Goal: Information Seeking & Learning: Learn about a topic

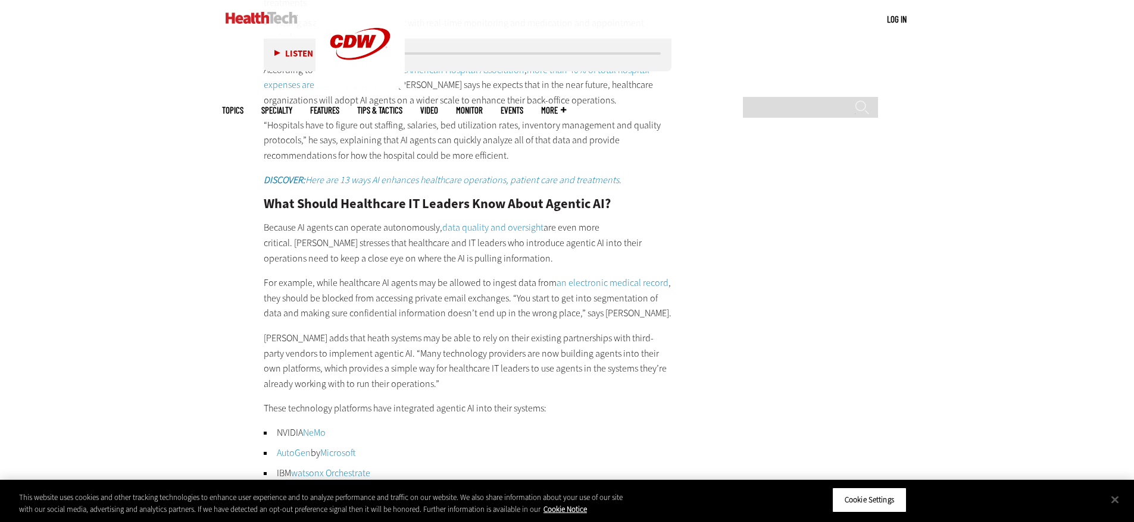
scroll to position [2142, 0]
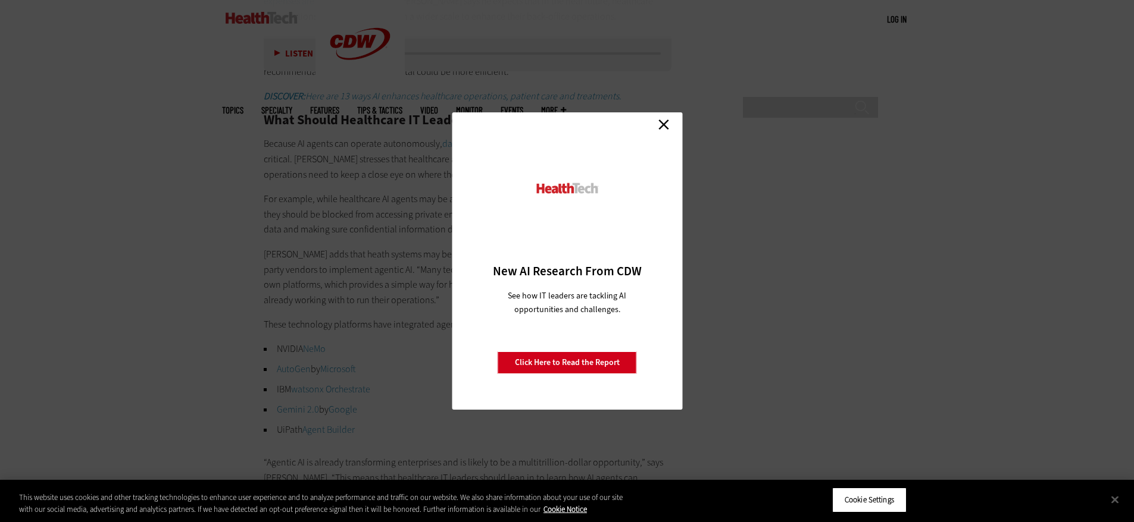
click at [661, 127] on link "Close" at bounding box center [664, 124] width 18 height 18
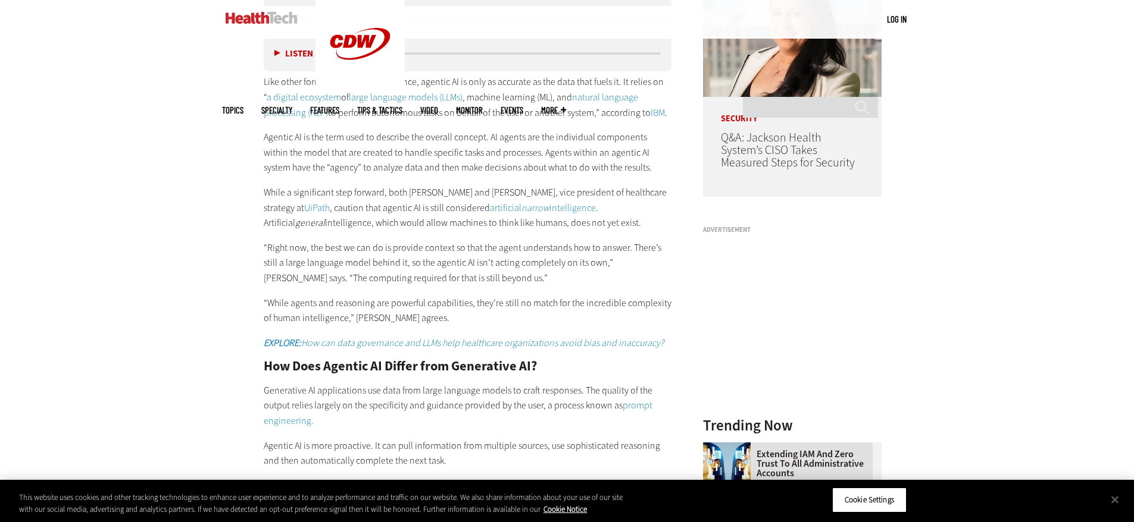
scroll to position [1015, 0]
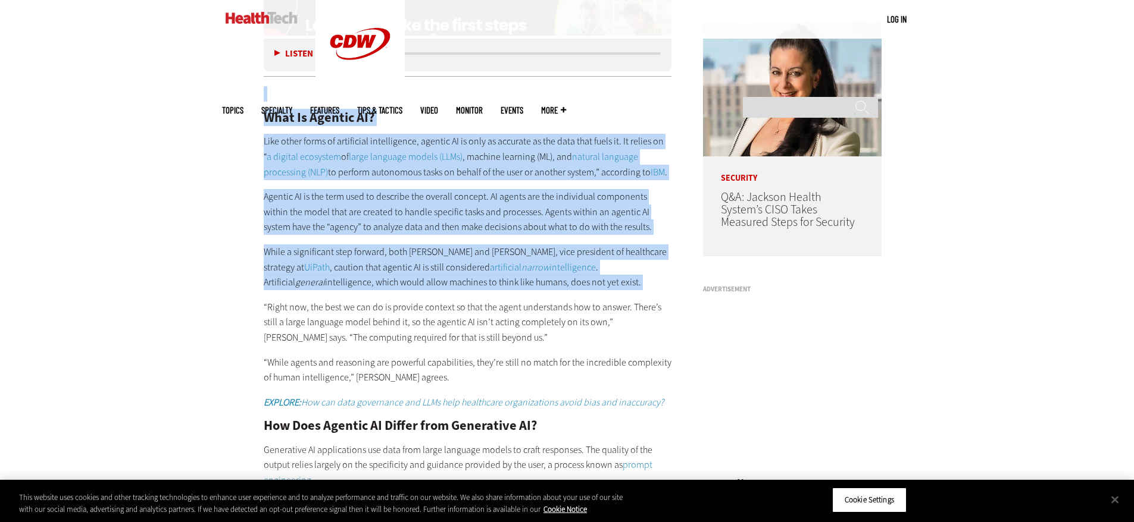
drag, startPoint x: 116, startPoint y: 95, endPoint x: -684, endPoint y: 303, distance: 826.5
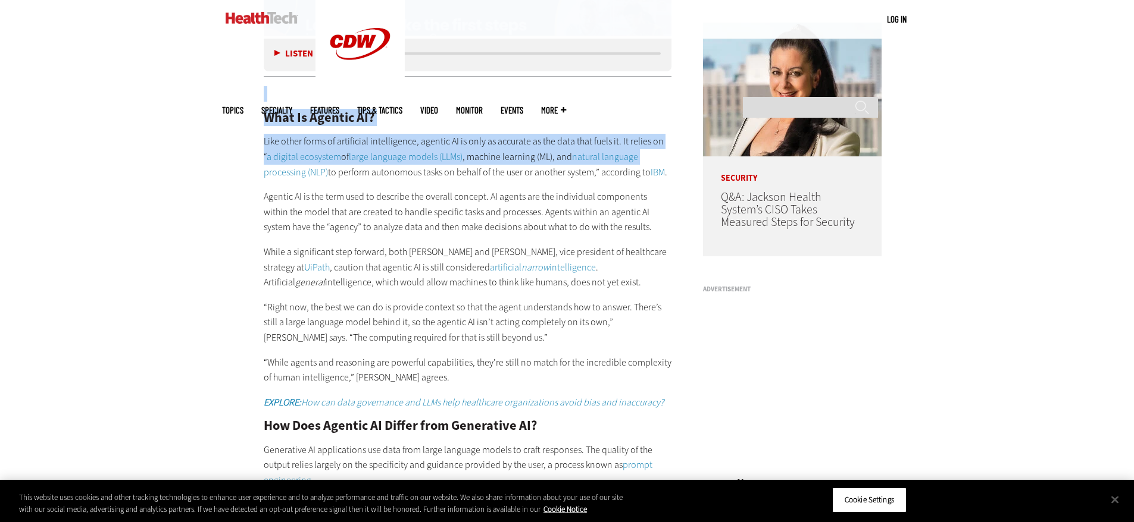
drag, startPoint x: 152, startPoint y: 54, endPoint x: 20, endPoint y: 136, distance: 156.1
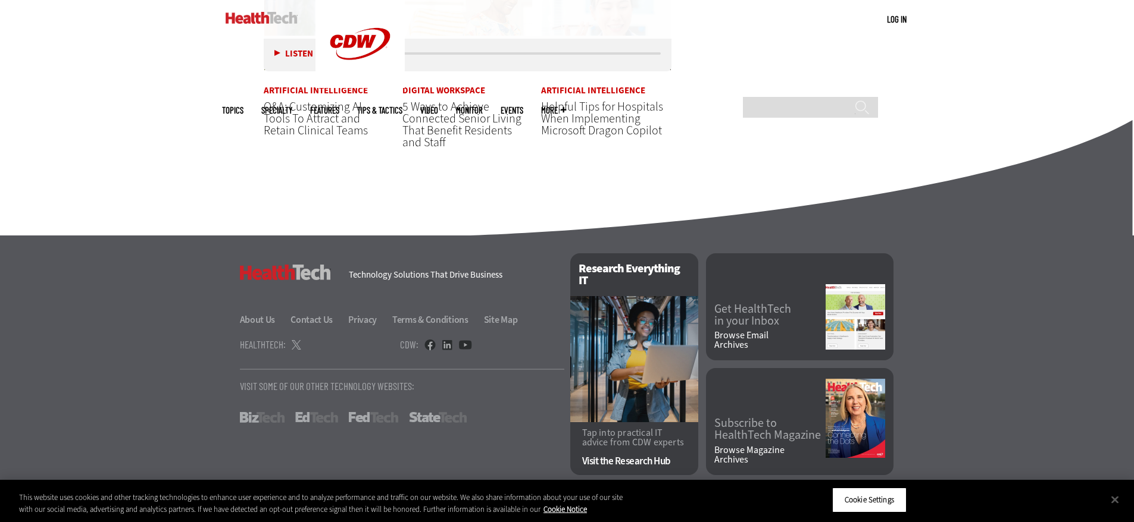
scroll to position [2977, 0]
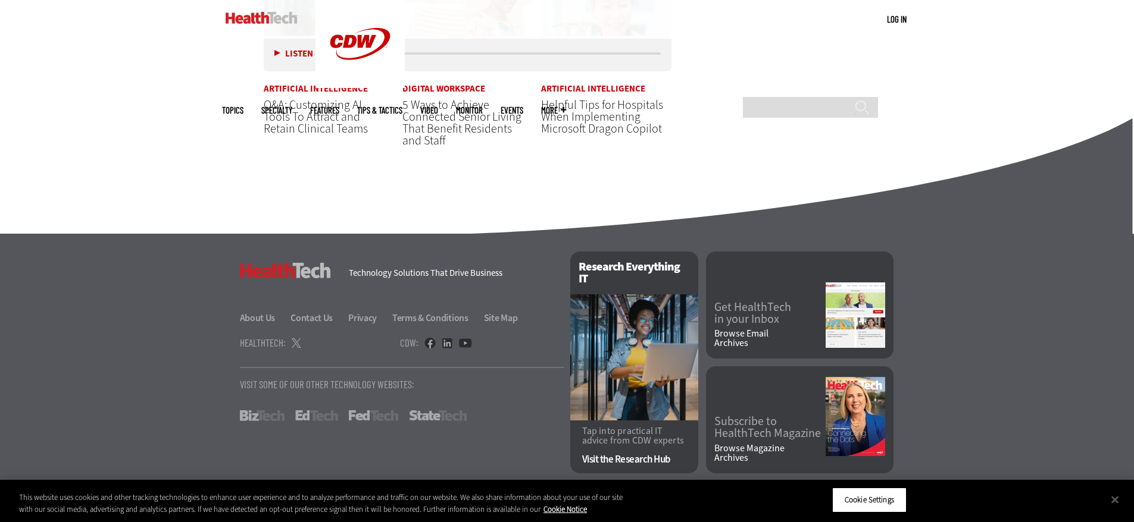
click at [445, 87] on link "Digital Workspace" at bounding box center [443, 89] width 83 height 9
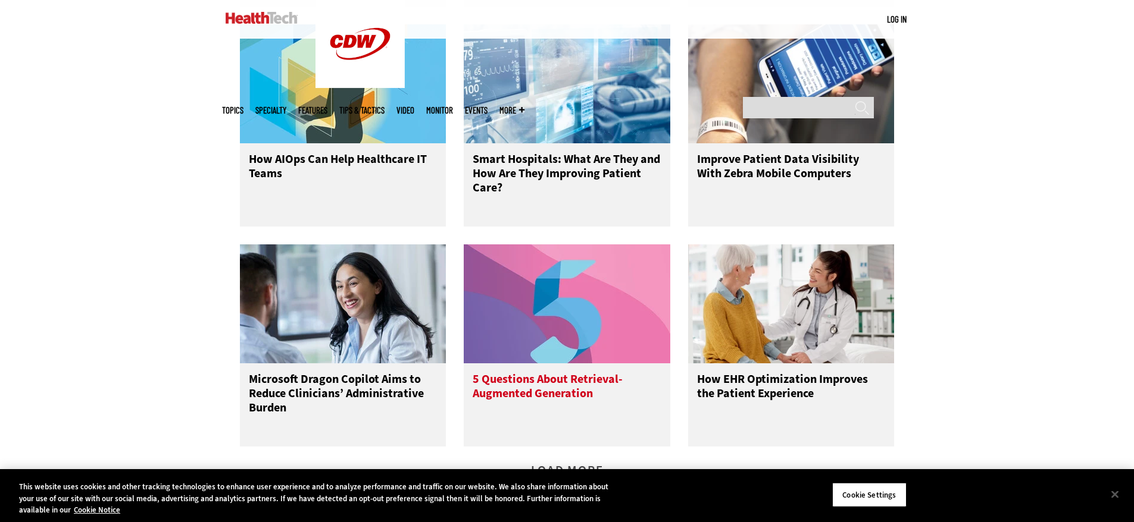
scroll to position [1845, 0]
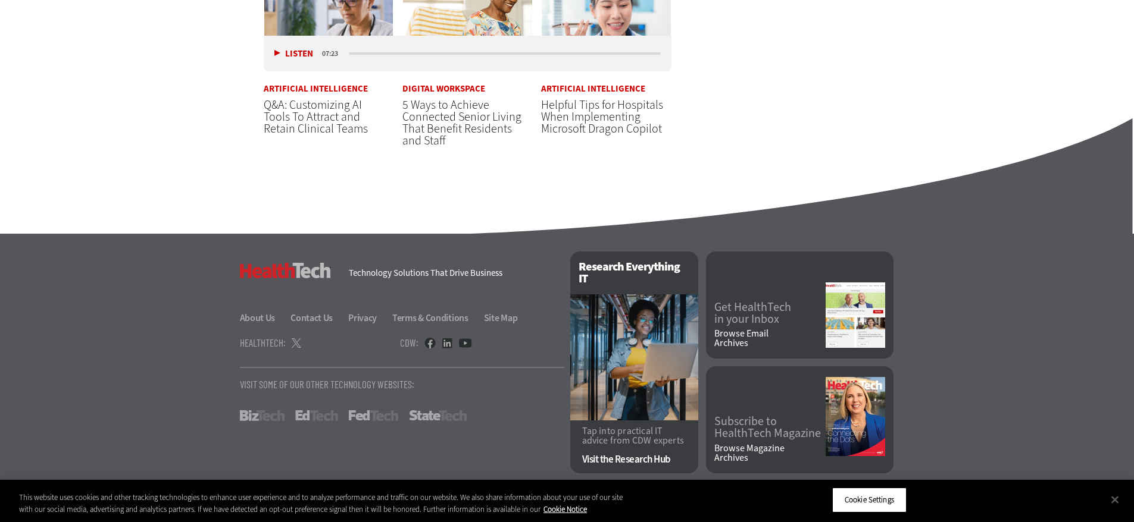
click at [585, 92] on link "Artificial Intelligence" at bounding box center [593, 89] width 104 height 9
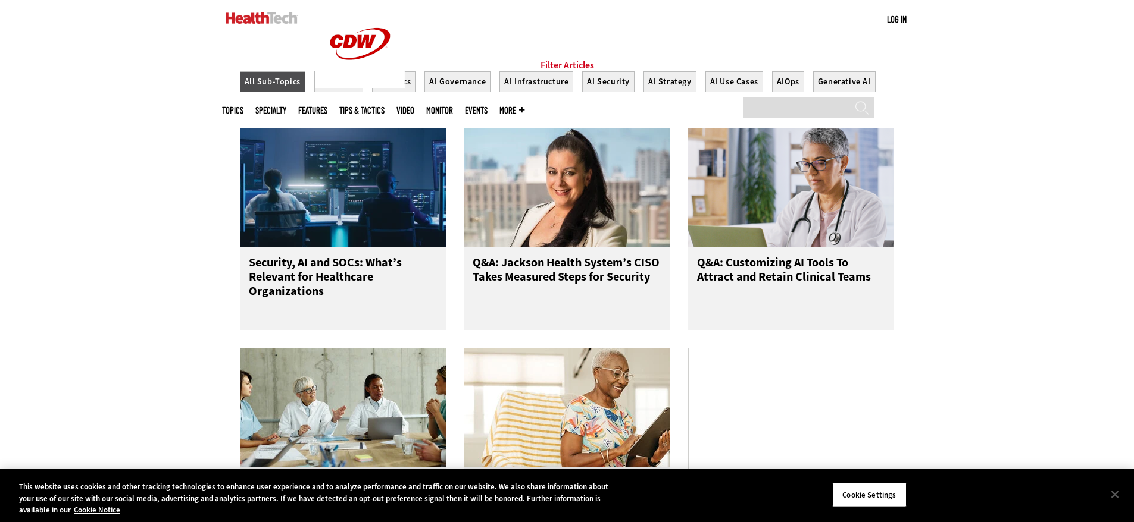
scroll to position [655, 0]
